Goal: Check status

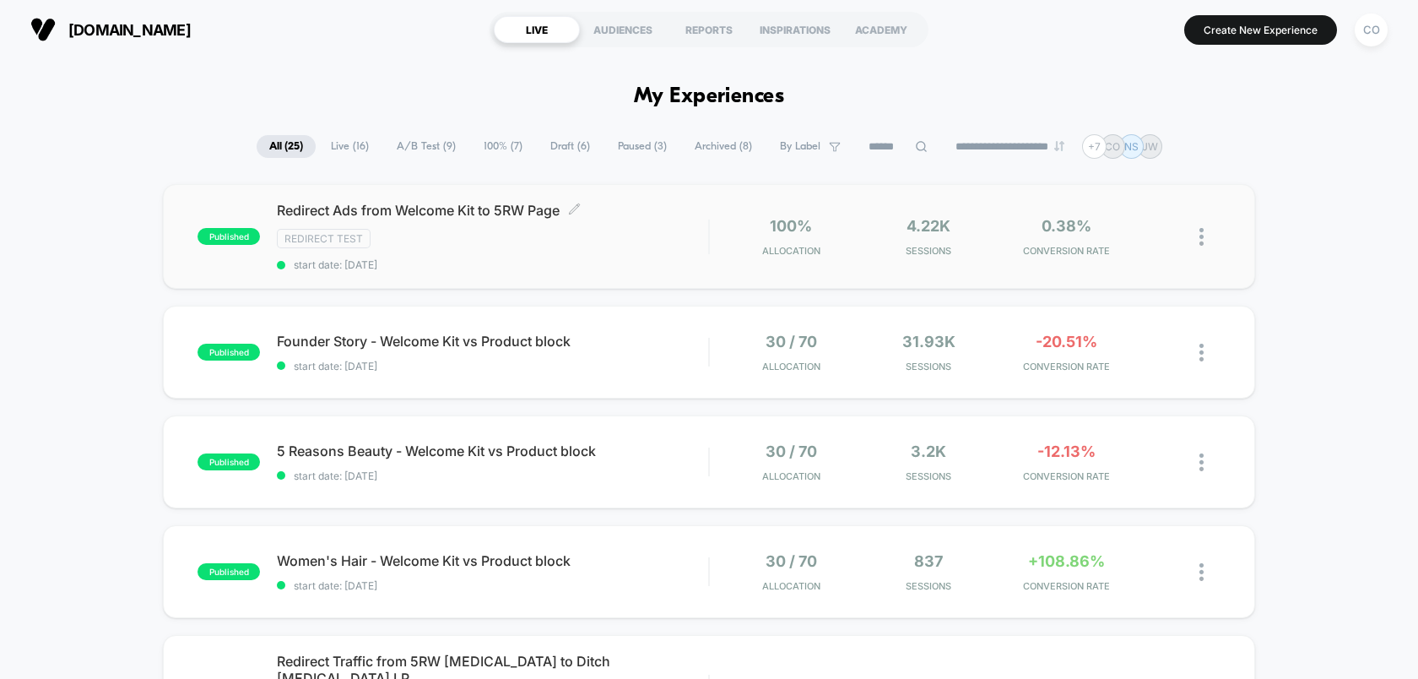
click at [487, 235] on div "Redirect Test" at bounding box center [492, 238] width 431 height 19
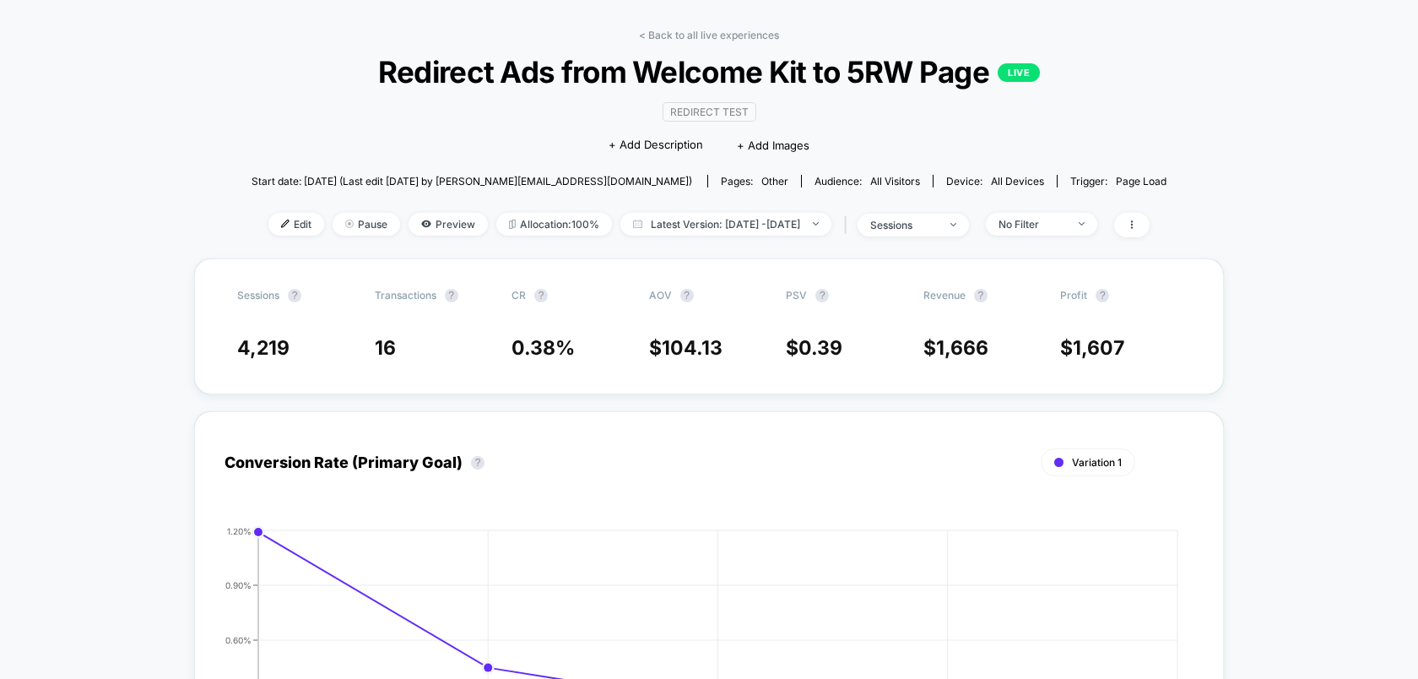
scroll to position [52, 0]
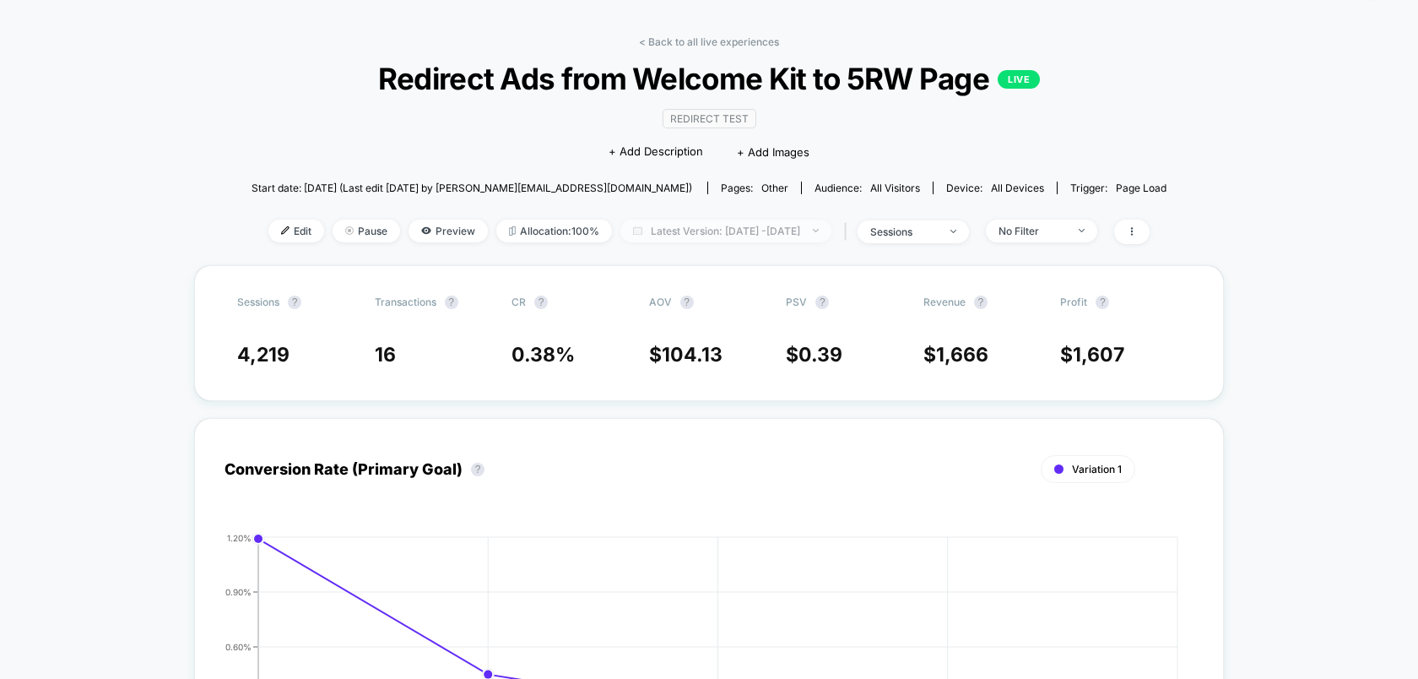
click at [654, 225] on span "Latest Version: Sep 4, 2025 - Sep 7, 2025" at bounding box center [726, 231] width 211 height 23
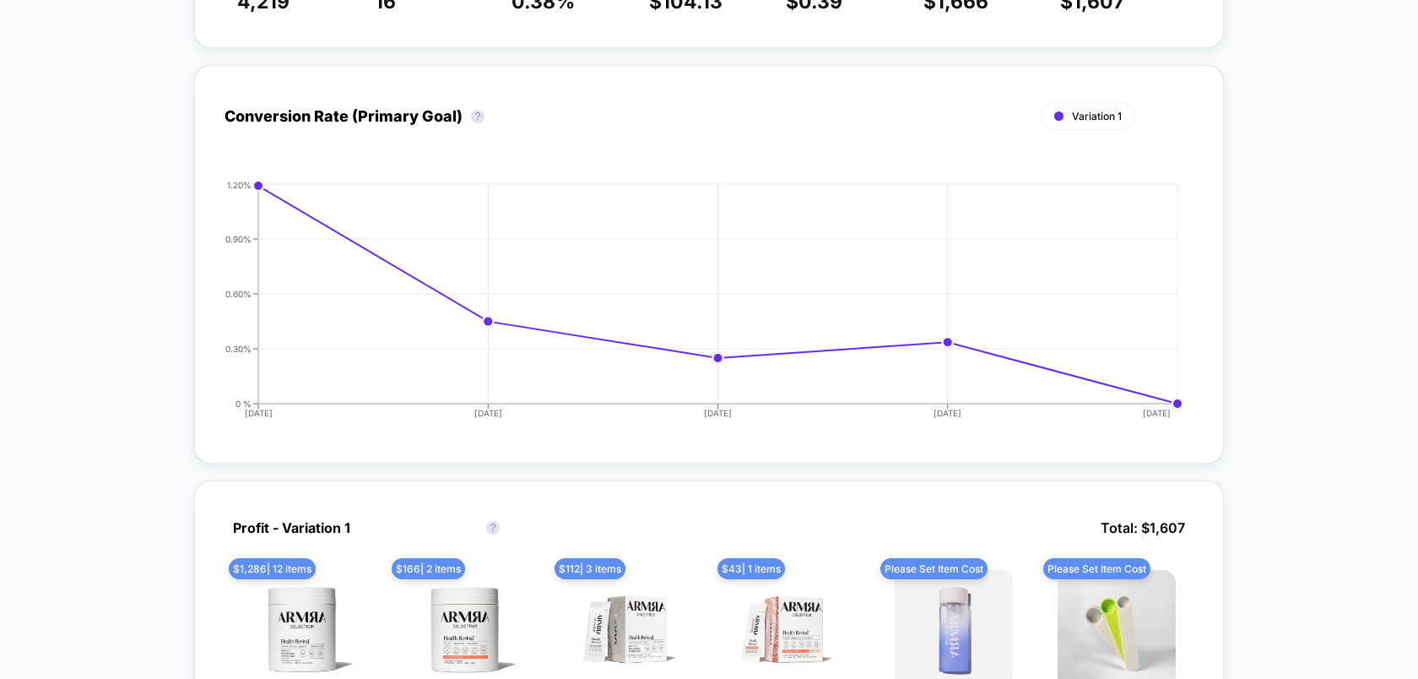
scroll to position [0, 0]
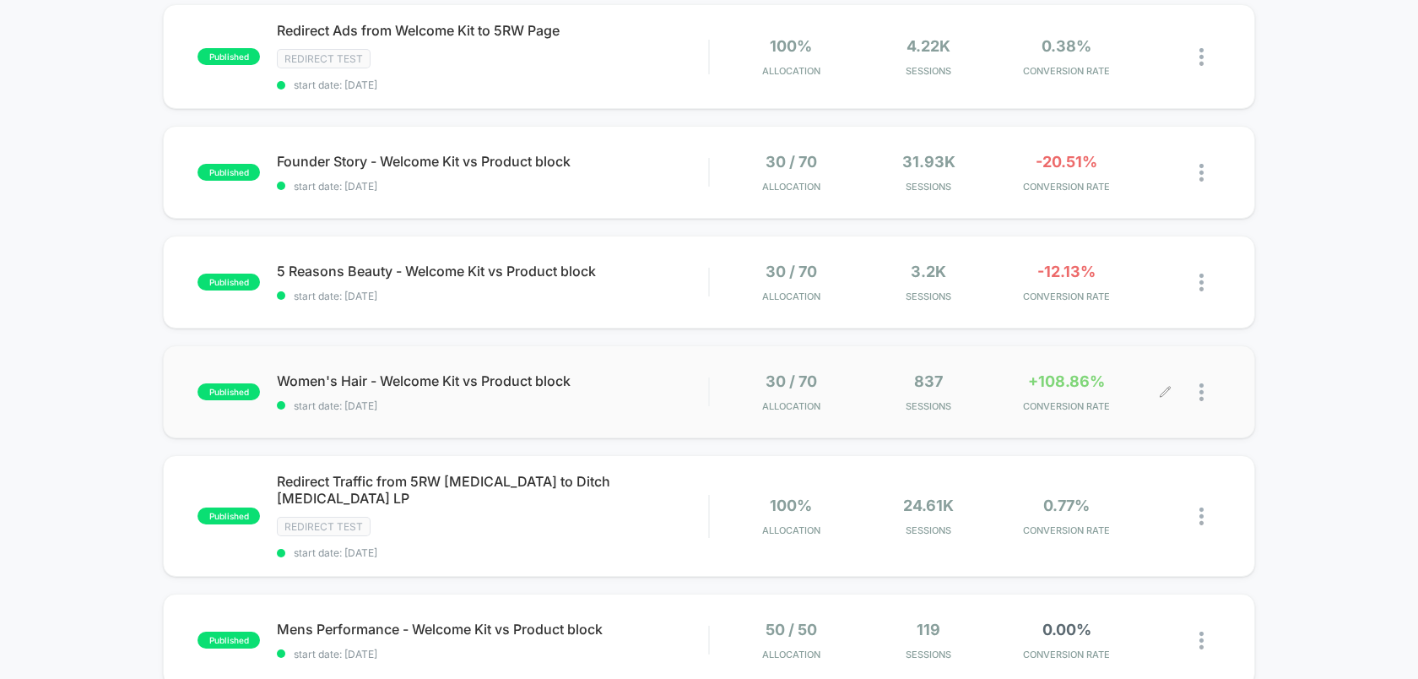
scroll to position [182, 0]
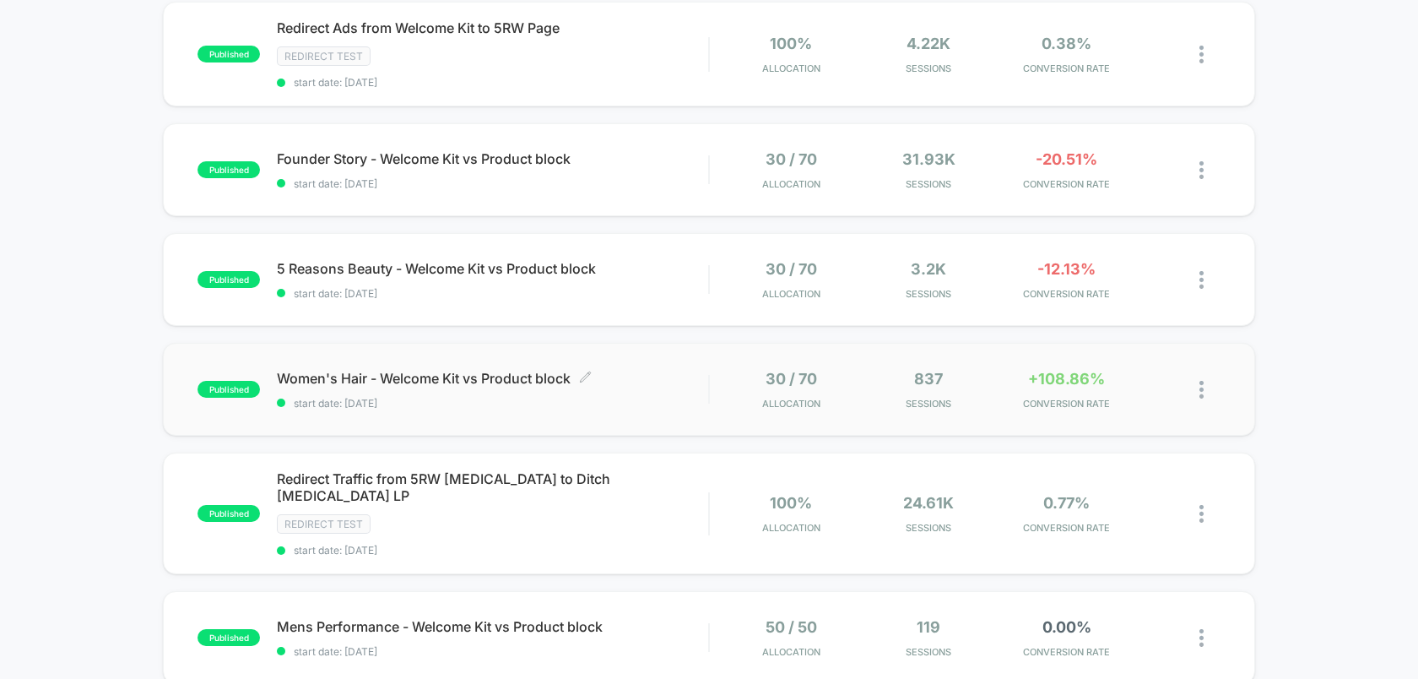
click at [667, 399] on span "start date: 9/1/2025" at bounding box center [492, 403] width 431 height 13
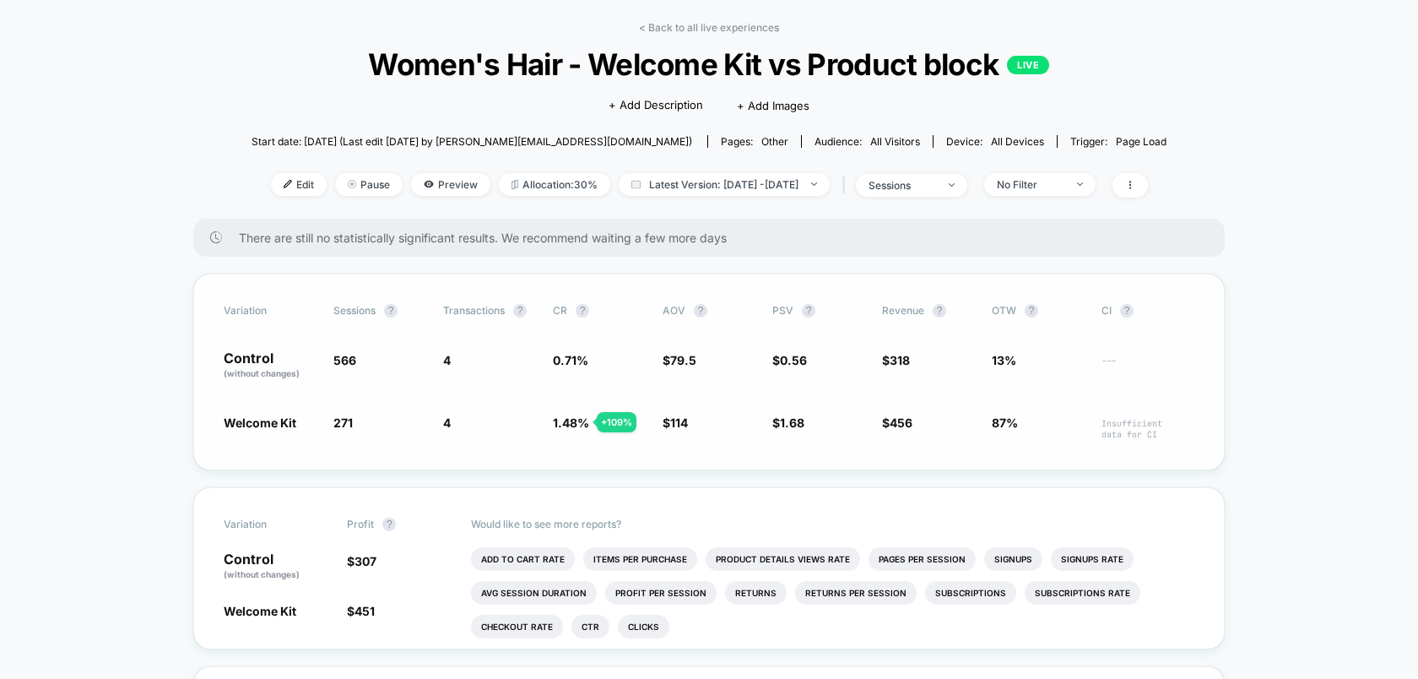
scroll to position [71, 0]
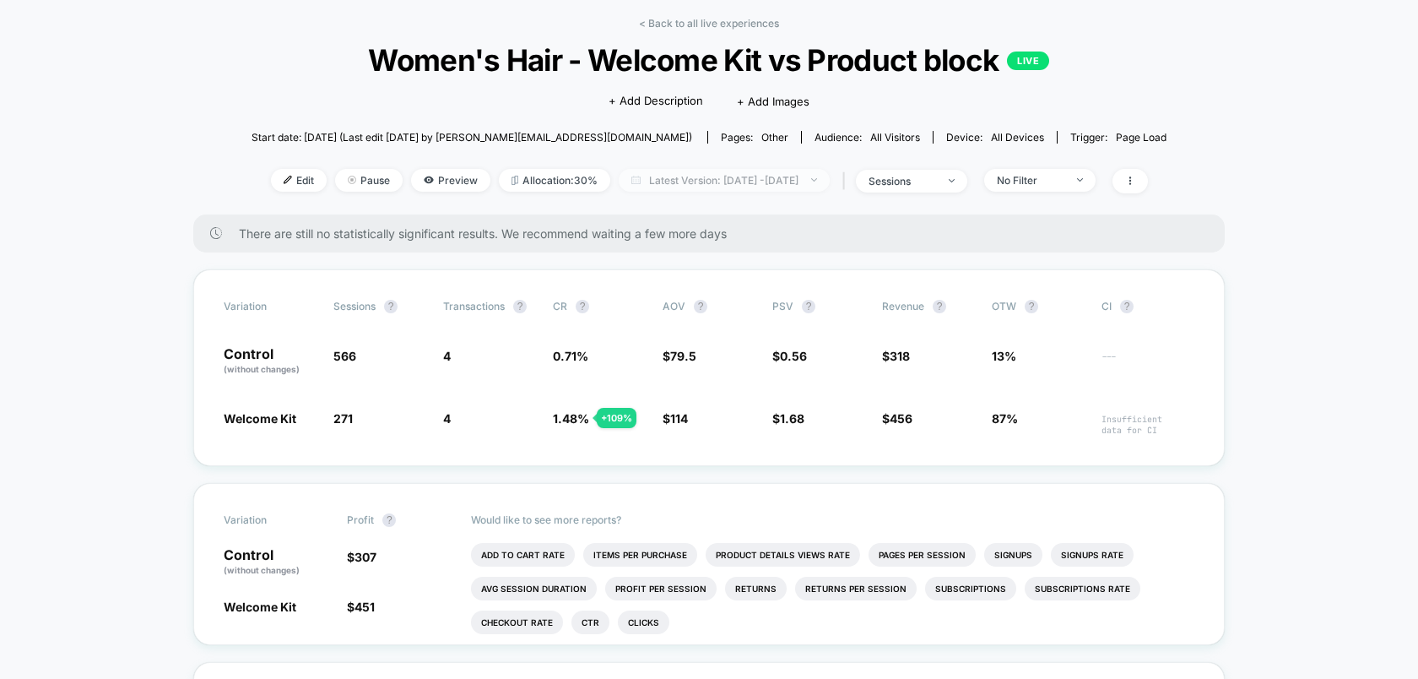
click at [729, 182] on span "Latest Version: Sep 1, 2025 - Sep 7, 2025" at bounding box center [724, 180] width 211 height 23
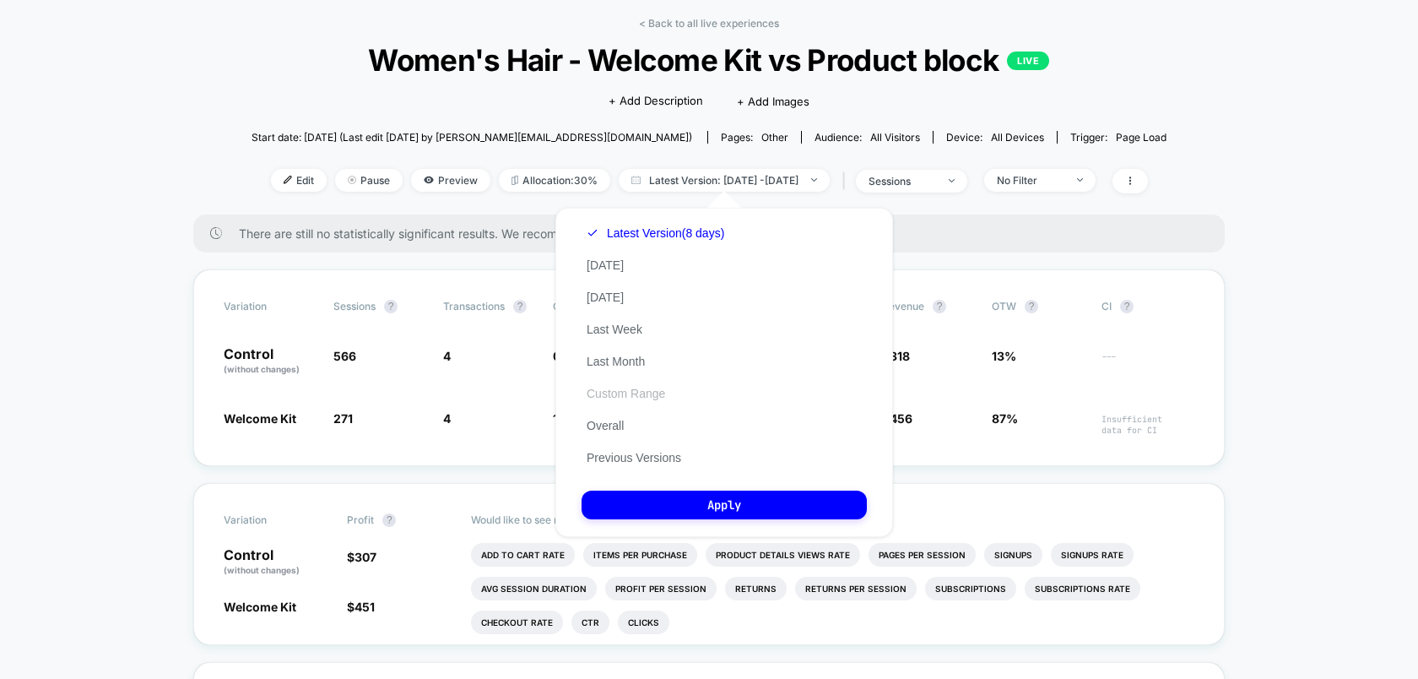
click at [639, 395] on button "Custom Range" at bounding box center [626, 393] width 89 height 15
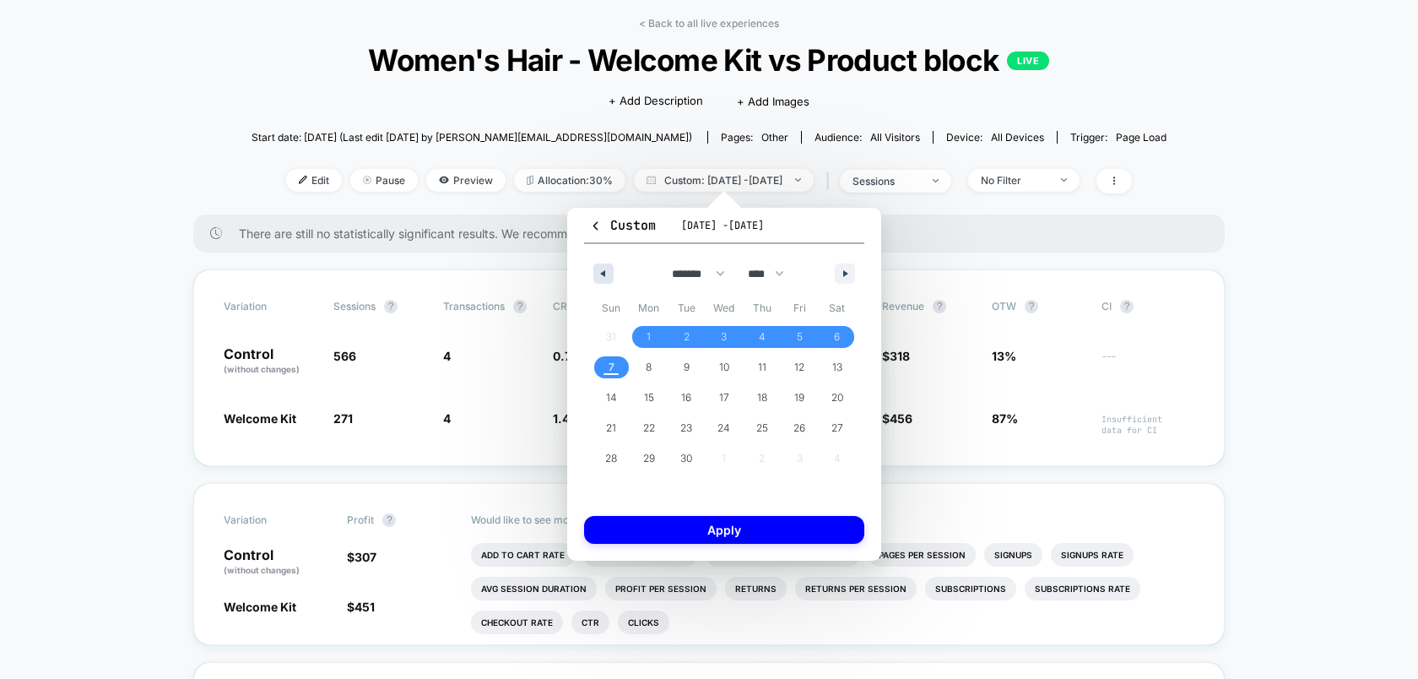
click at [606, 271] on button "button" at bounding box center [604, 273] width 20 height 20
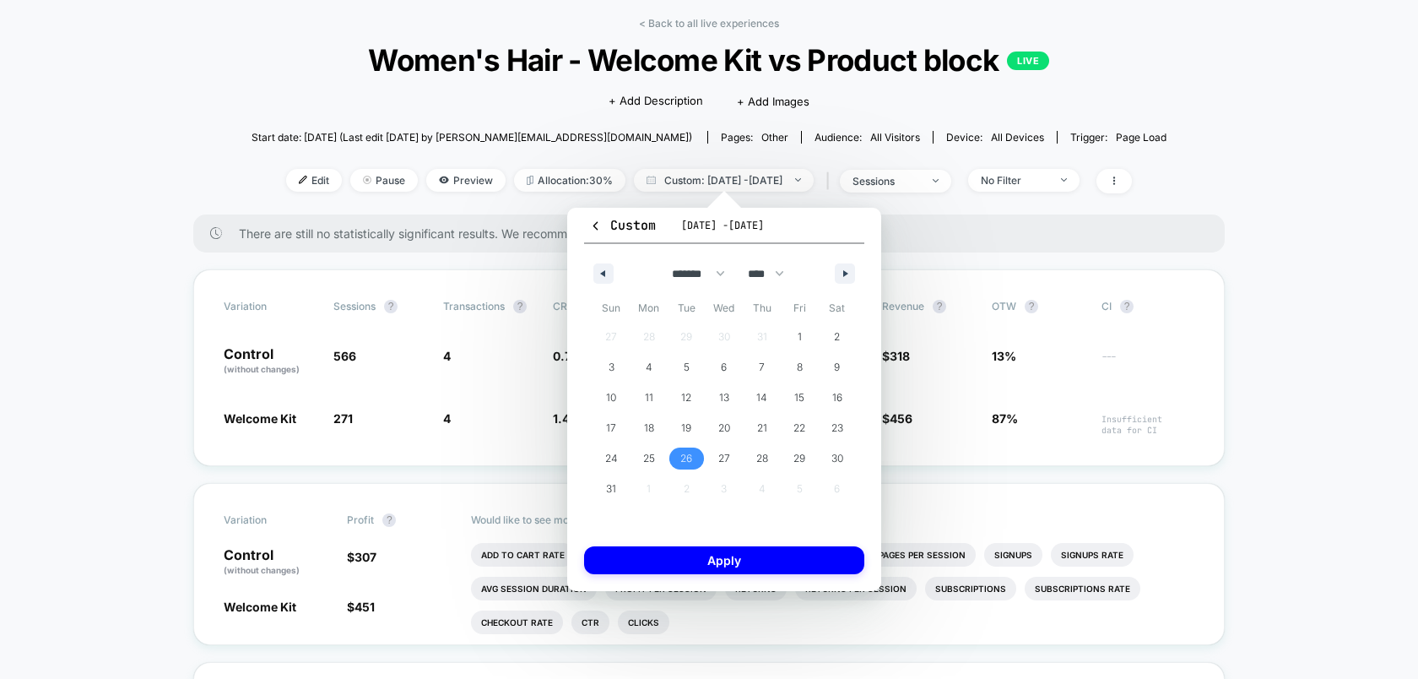
click at [685, 464] on span "26" at bounding box center [687, 458] width 12 height 30
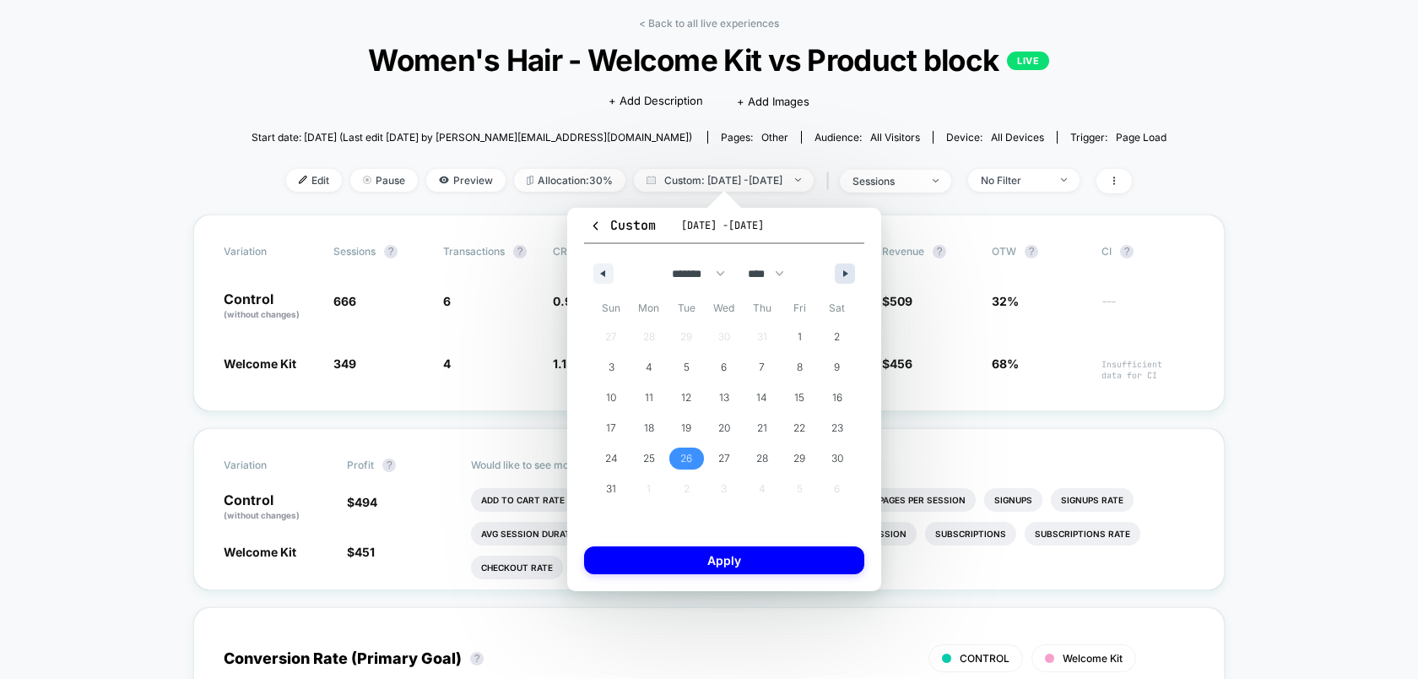
click at [845, 270] on icon "button" at bounding box center [847, 273] width 8 height 7
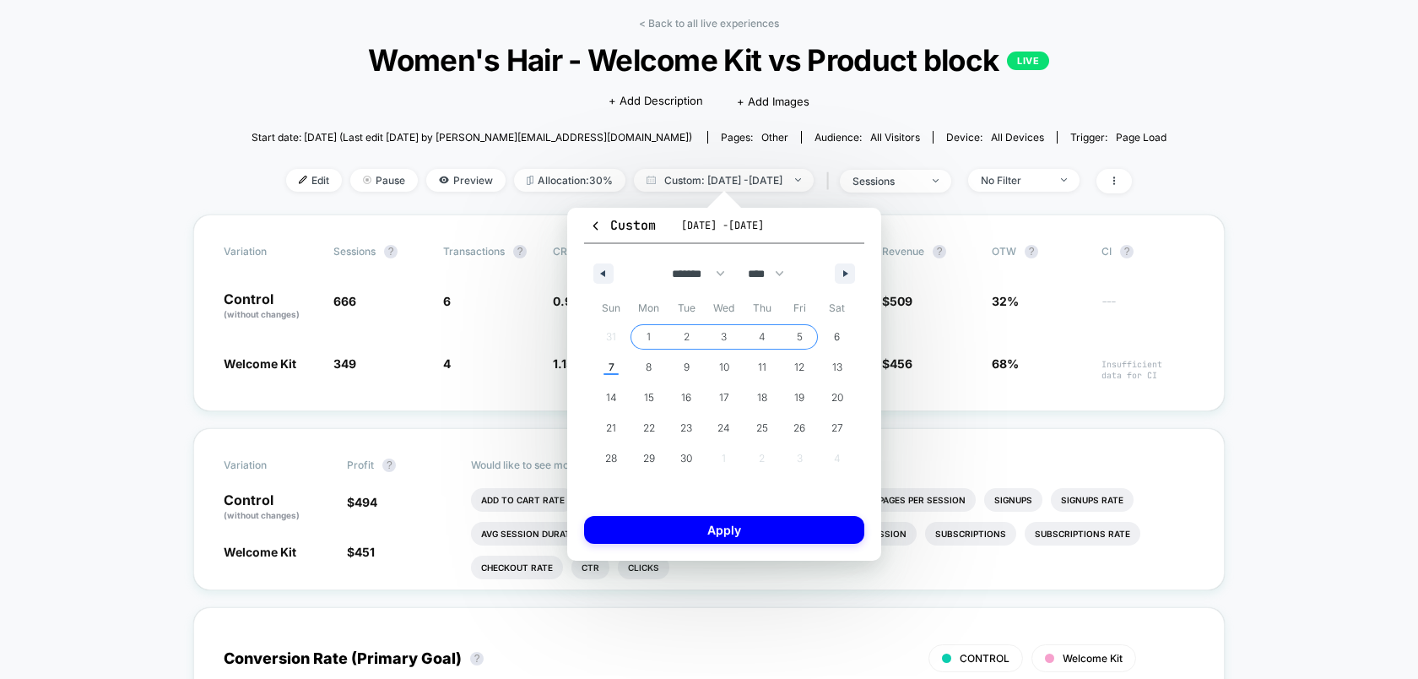
click at [801, 334] on span "5" at bounding box center [800, 337] width 6 height 30
select select "*"
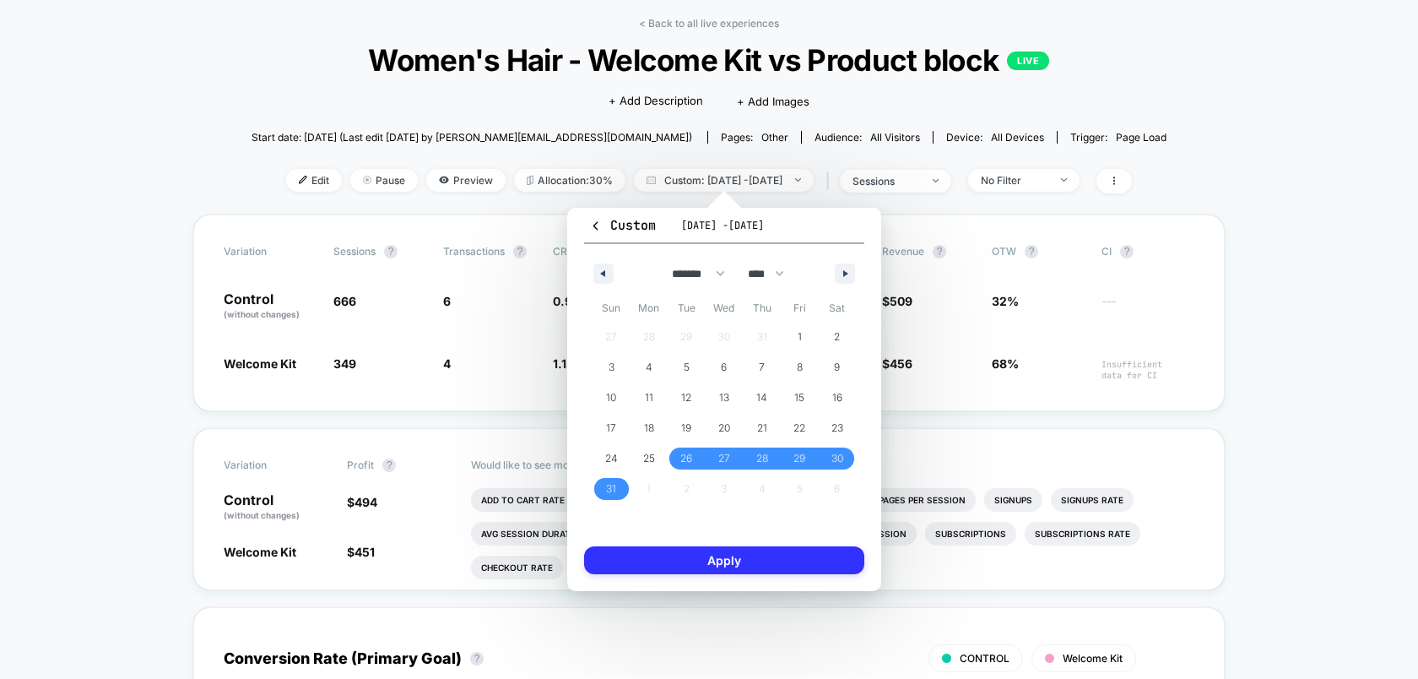
click at [791, 549] on button "Apply" at bounding box center [724, 560] width 280 height 28
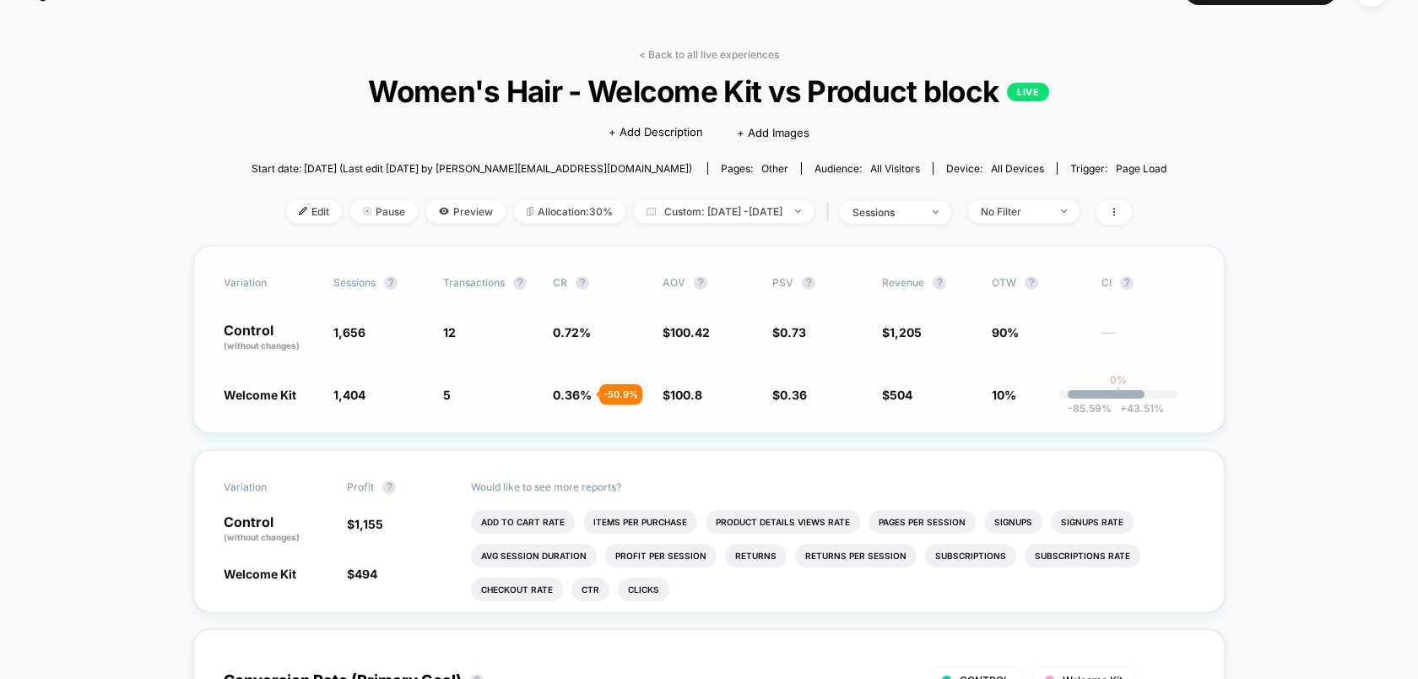
scroll to position [24, 0]
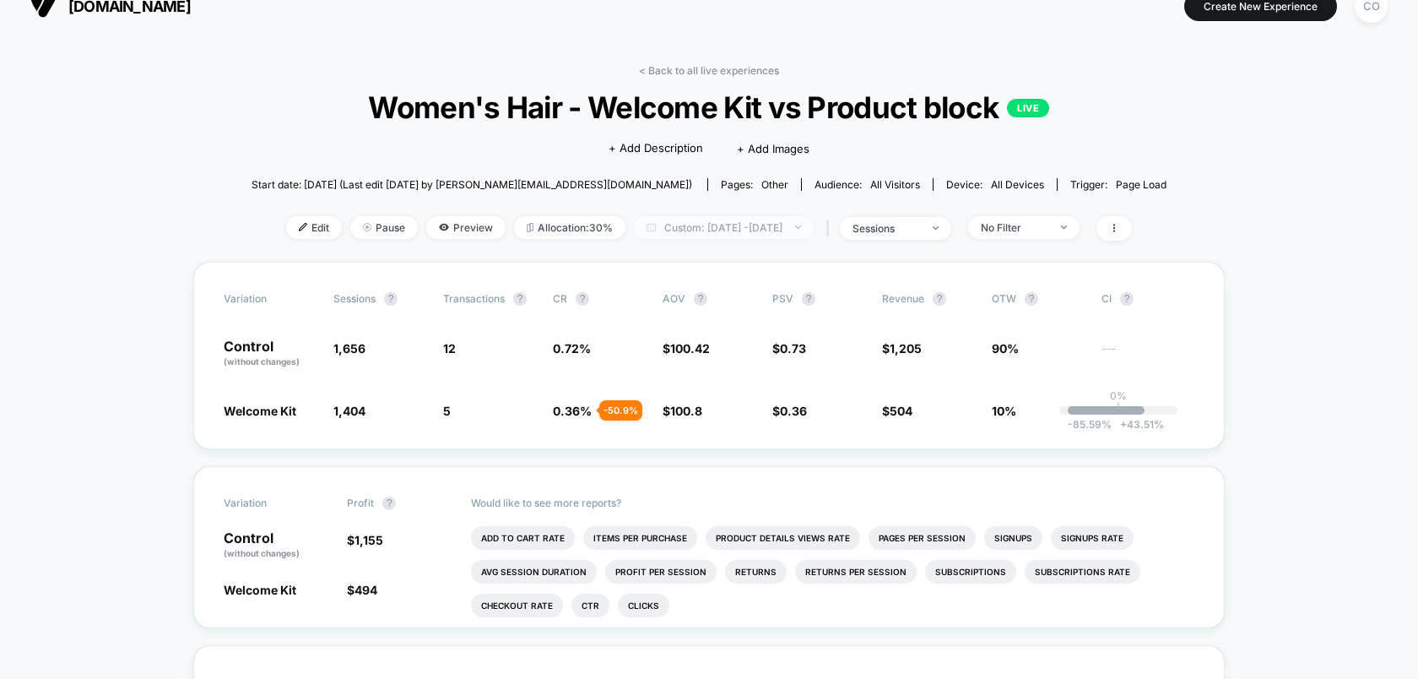
click at [655, 223] on span "Custom: Aug 26, 2025 - Sep 5, 2025" at bounding box center [724, 227] width 180 height 23
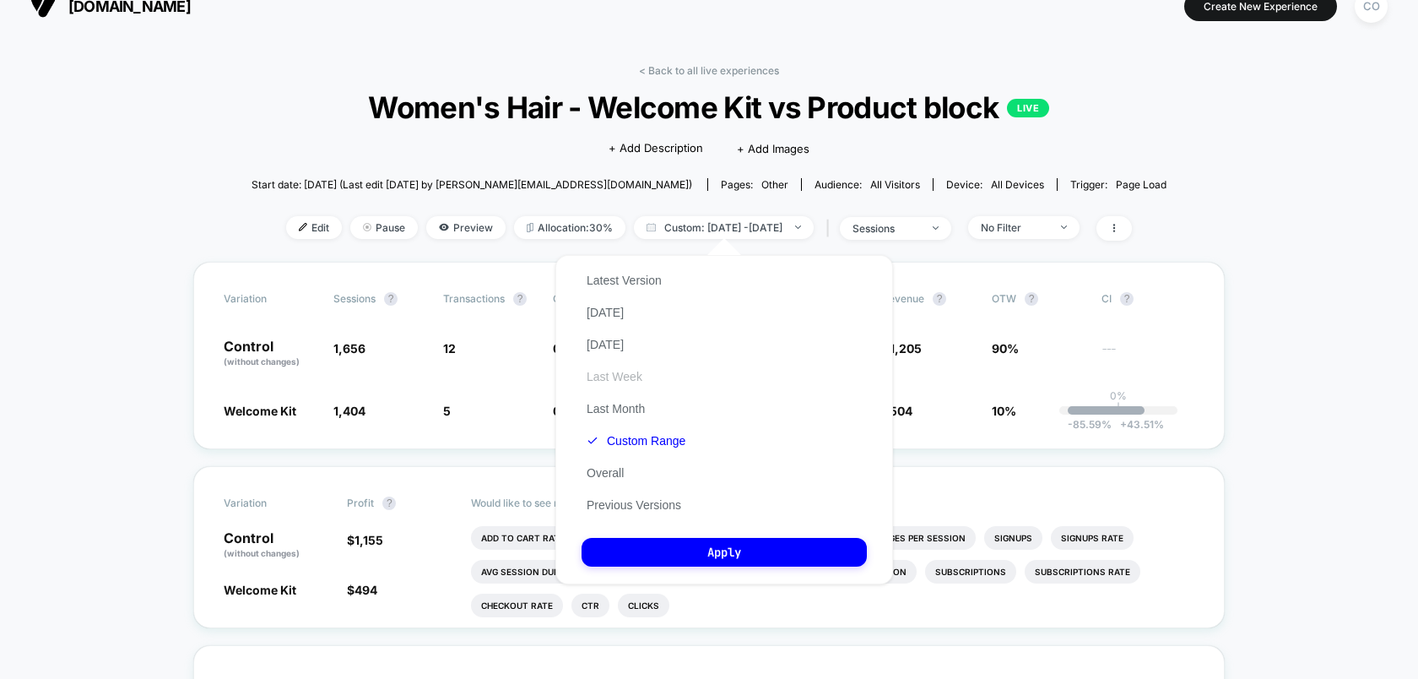
click at [623, 379] on button "Last Week" at bounding box center [615, 376] width 66 height 15
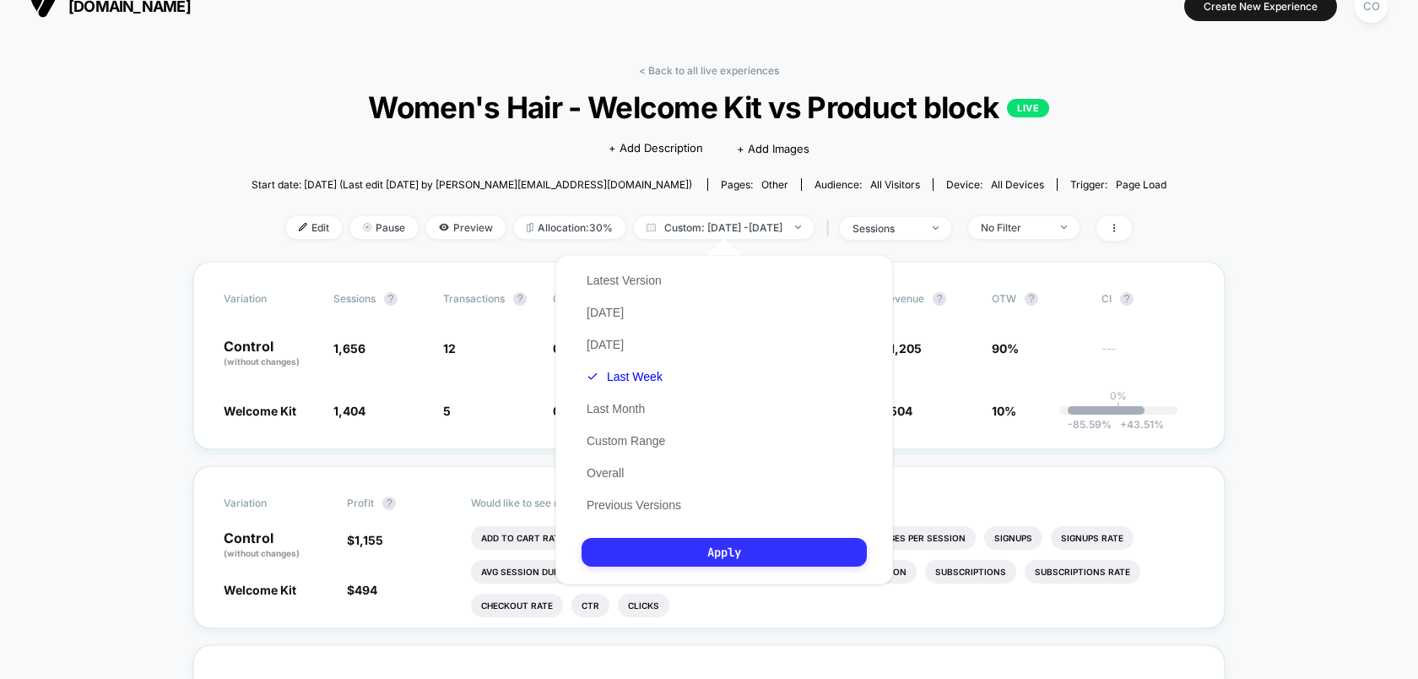
click at [658, 543] on button "Apply" at bounding box center [724, 552] width 285 height 29
